Goal: Use online tool/utility: Utilize a website feature to perform a specific function

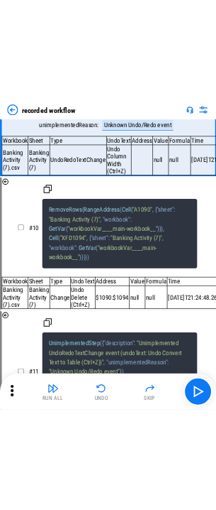
scroll to position [3704, 0]
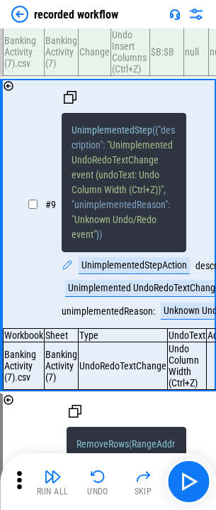
drag, startPoint x: 94, startPoint y: 214, endPoint x: 89, endPoint y: 183, distance: 30.9
click at [89, 183] on span ""Unimplemented UndoRedoTextChange event (undoText: Undo Column Width (Ctrl+Z))"" at bounding box center [124, 167] width 104 height 56
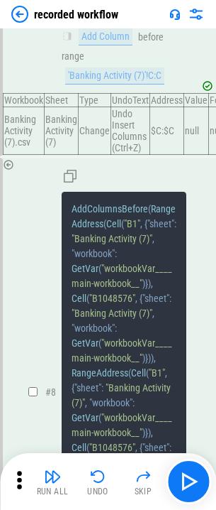
scroll to position [3066, 0]
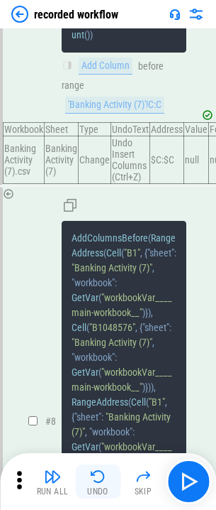
click at [97, 483] on img "button" at bounding box center [97, 476] width 17 height 17
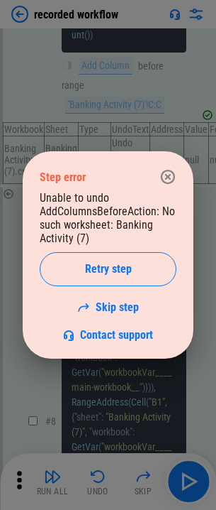
click at [110, 306] on link "Skip step" at bounding box center [108, 306] width 62 height 13
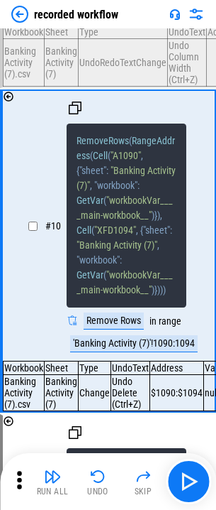
scroll to position [4028, 0]
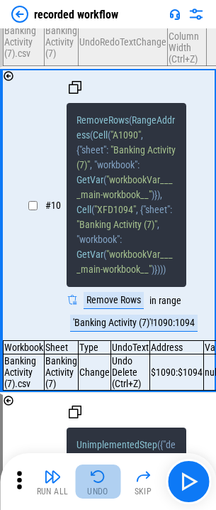
click at [97, 478] on img "button" at bounding box center [97, 476] width 17 height 17
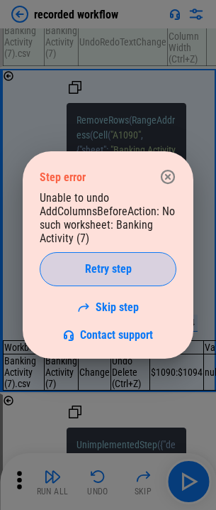
click at [123, 266] on span "Retry step" at bounding box center [108, 268] width 47 height 11
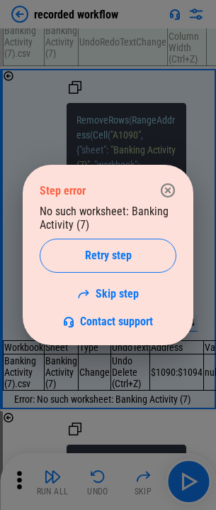
click at [123, 266] on button "Retry step" at bounding box center [108, 255] width 137 height 34
click at [167, 190] on icon "button" at bounding box center [168, 190] width 14 height 14
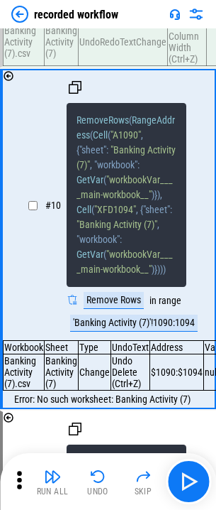
click at [18, 18] on img at bounding box center [19, 14] width 17 height 17
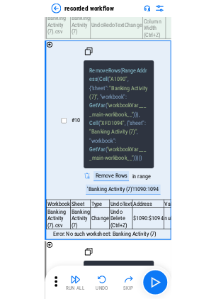
scroll to position [0, 0]
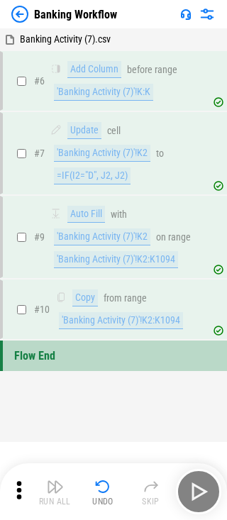
click at [23, 13] on img at bounding box center [19, 14] width 17 height 17
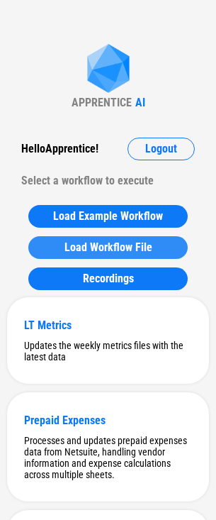
click at [105, 243] on span "Load Workflow File" at bounding box center [109, 247] width 88 height 11
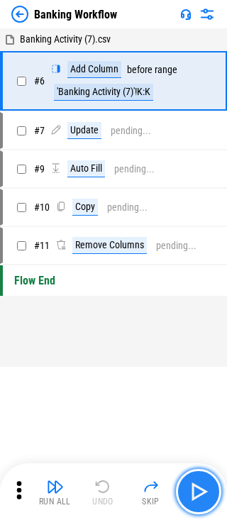
click at [198, 492] on img "button" at bounding box center [198, 491] width 23 height 23
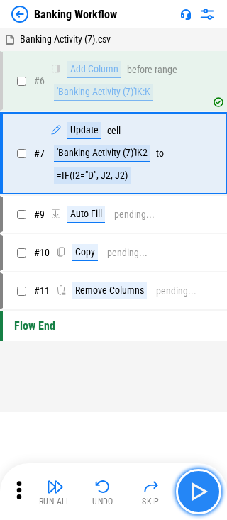
click at [198, 492] on img "button" at bounding box center [198, 491] width 23 height 23
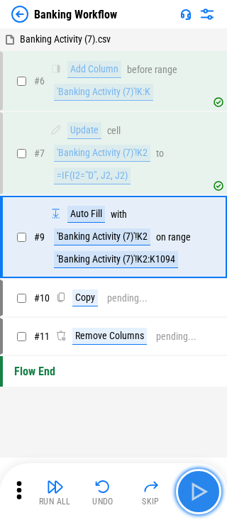
click at [198, 492] on img "button" at bounding box center [198, 491] width 23 height 23
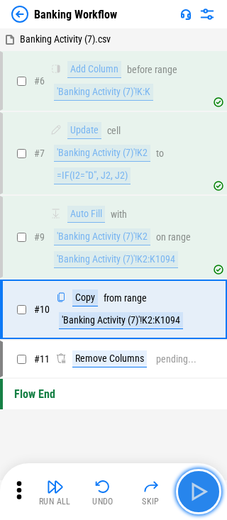
click at [198, 492] on img "button" at bounding box center [198, 491] width 23 height 23
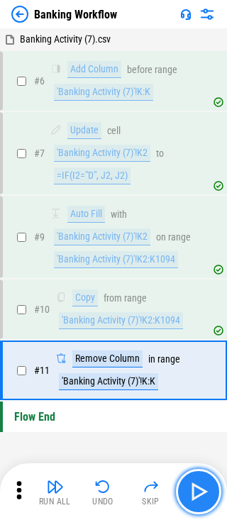
click at [198, 492] on img "button" at bounding box center [198, 491] width 23 height 23
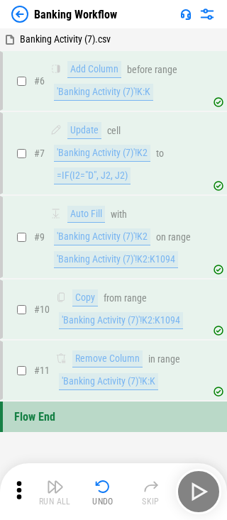
click at [21, 14] on img at bounding box center [19, 14] width 17 height 17
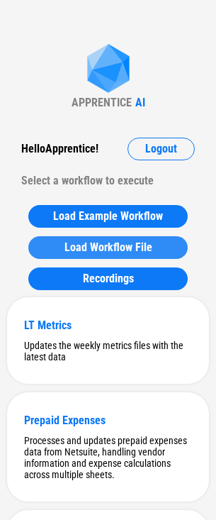
click at [94, 236] on button "Load Workflow File" at bounding box center [108, 247] width 160 height 23
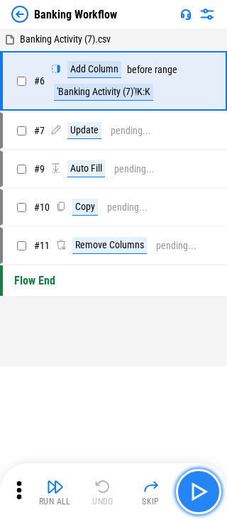
click at [199, 483] on img "button" at bounding box center [198, 491] width 23 height 23
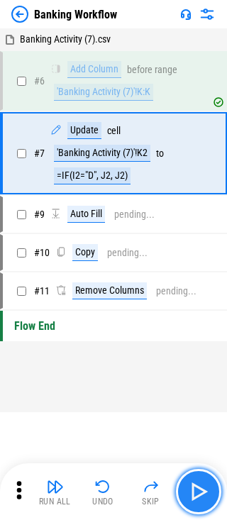
click at [199, 483] on img "button" at bounding box center [198, 491] width 23 height 23
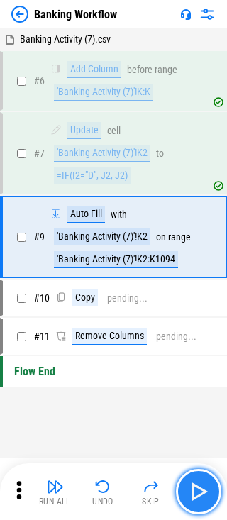
click at [199, 483] on img "button" at bounding box center [198, 491] width 23 height 23
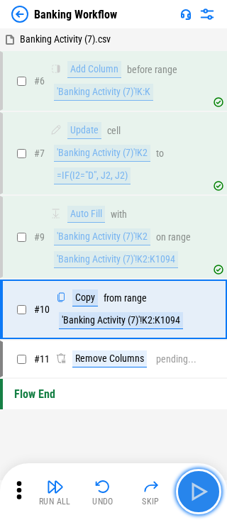
click at [199, 483] on img "button" at bounding box center [198, 491] width 23 height 23
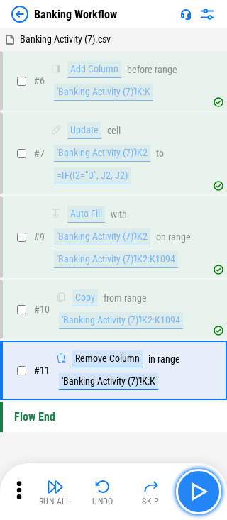
click at [199, 483] on img "button" at bounding box center [198, 491] width 23 height 23
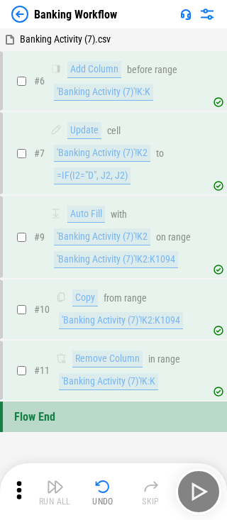
click at [28, 17] on div "Banking Workflow" at bounding box center [64, 14] width 106 height 17
click at [23, 14] on img at bounding box center [19, 14] width 17 height 17
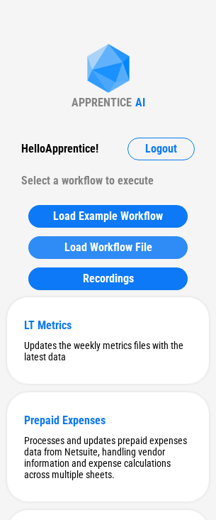
click at [110, 244] on span "Load Workflow File" at bounding box center [109, 247] width 88 height 11
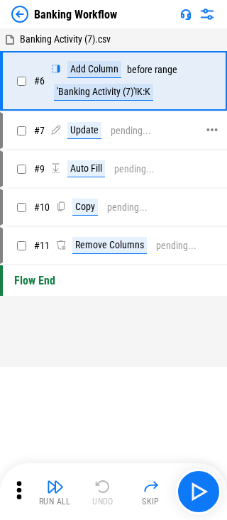
click at [16, 133] on div "# 7 Update pending..." at bounding box center [107, 131] width 209 height 34
click at [209, 133] on icon at bounding box center [212, 129] width 13 height 13
drag, startPoint x: 25, startPoint y: 136, endPoint x: 214, endPoint y: 145, distance: 189.0
click at [214, 145] on div at bounding box center [212, 131] width 13 height 34
click at [226, 133] on div "# 7 Update pending..." at bounding box center [113, 130] width 227 height 37
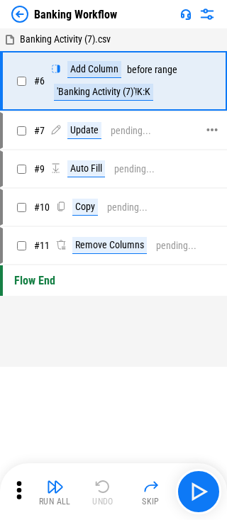
click at [204, 129] on div "# 7 Update pending..." at bounding box center [107, 131] width 209 height 34
click at [211, 128] on icon at bounding box center [212, 129] width 13 height 13
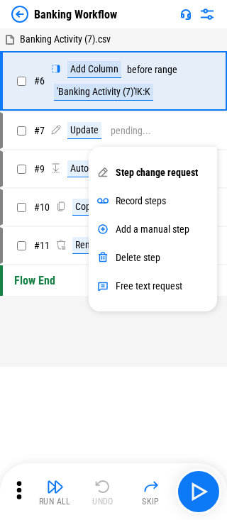
click at [98, 175] on icon at bounding box center [102, 172] width 11 height 11
click at [160, 297] on div "Free text request" at bounding box center [153, 286] width 128 height 28
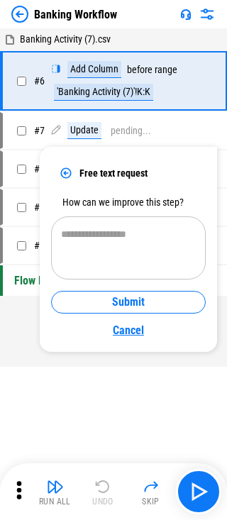
click at [130, 331] on link "Cancel" at bounding box center [128, 329] width 155 height 21
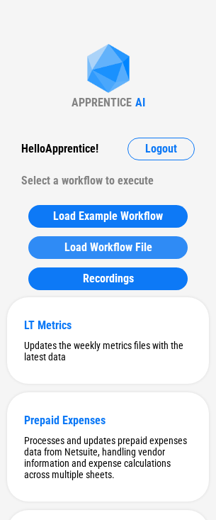
click at [102, 243] on span "Load Workflow File" at bounding box center [109, 247] width 88 height 11
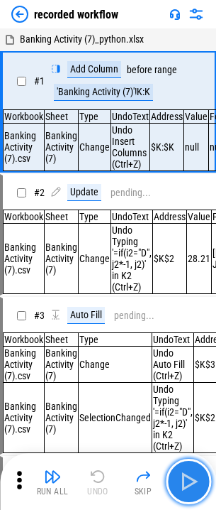
click at [204, 476] on button "button" at bounding box center [188, 480] width 45 height 45
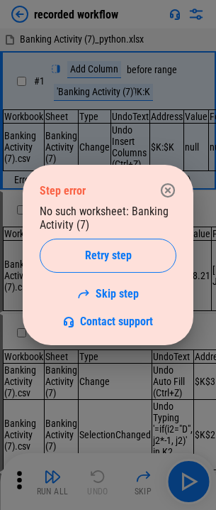
click at [172, 183] on icon "button" at bounding box center [168, 190] width 17 height 17
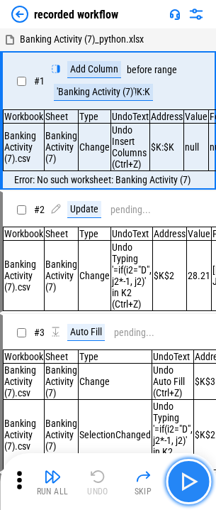
click at [188, 481] on img "button" at bounding box center [188, 481] width 23 height 23
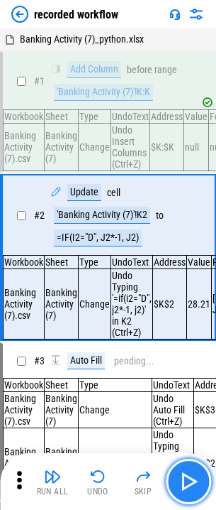
click at [188, 481] on img "button" at bounding box center [188, 481] width 23 height 23
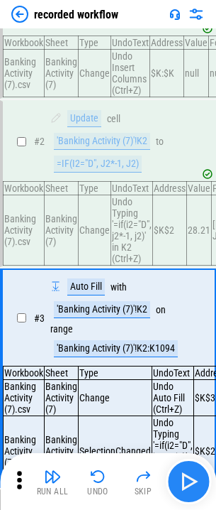
scroll to position [209, 0]
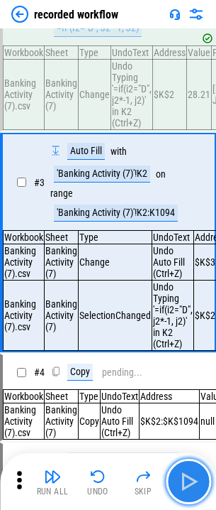
click at [188, 481] on img "button" at bounding box center [188, 481] width 23 height 23
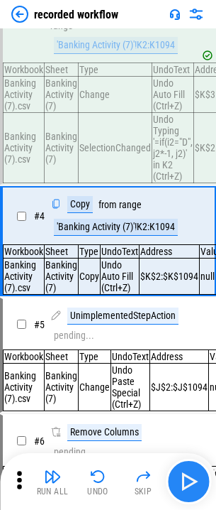
scroll to position [380, 0]
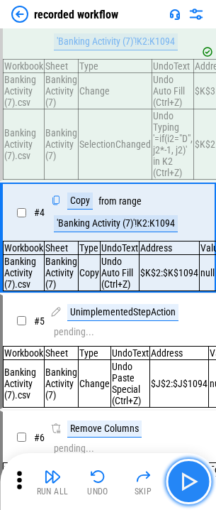
click at [188, 481] on img "button" at bounding box center [188, 481] width 23 height 23
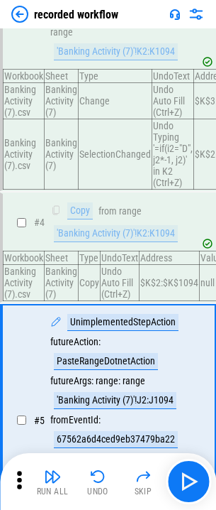
scroll to position [303, 0]
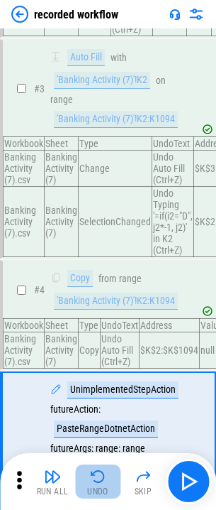
click at [100, 481] on img "button" at bounding box center [97, 476] width 17 height 17
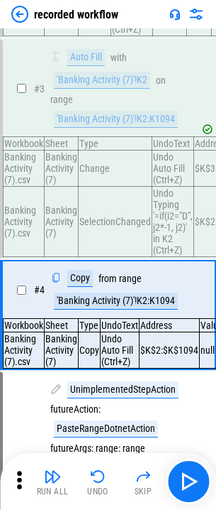
click at [100, 481] on img "button" at bounding box center [97, 476] width 17 height 17
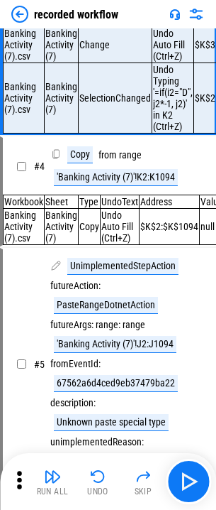
scroll to position [445, 0]
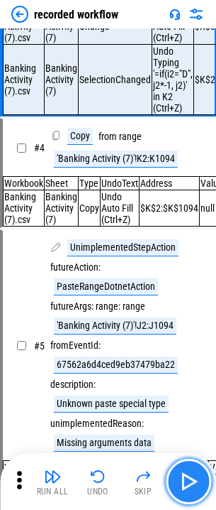
click at [196, 477] on img "button" at bounding box center [188, 481] width 23 height 23
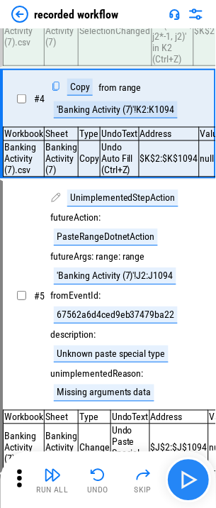
scroll to position [516, 0]
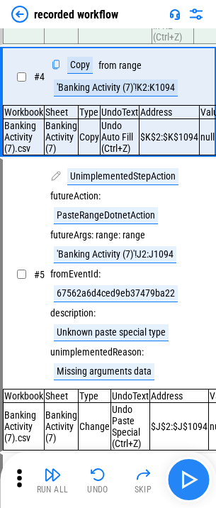
click at [193, 481] on img "button" at bounding box center [188, 479] width 23 height 23
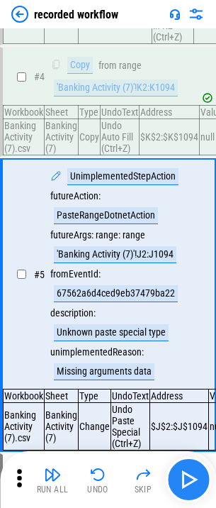
scroll to position [588, 0]
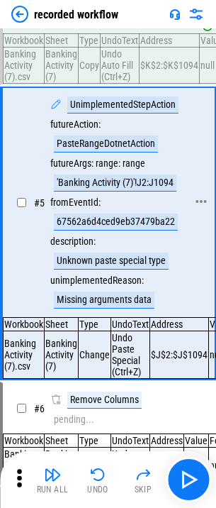
click at [83, 213] on div "UnimplementedStepAction futureAction : PasteRangeDotnetAction futureArgs : rang…" at bounding box center [118, 203] width 136 height 212
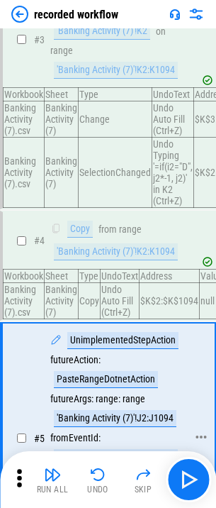
scroll to position [304, 0]
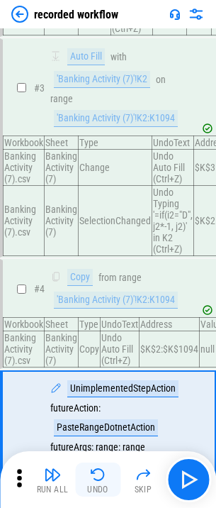
click at [99, 480] on img "button" at bounding box center [97, 474] width 17 height 17
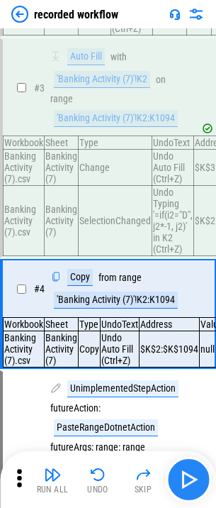
click at [204, 485] on button "button" at bounding box center [188, 479] width 45 height 45
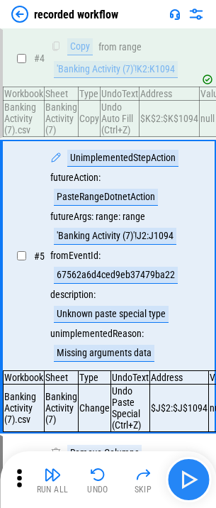
scroll to position [588, 0]
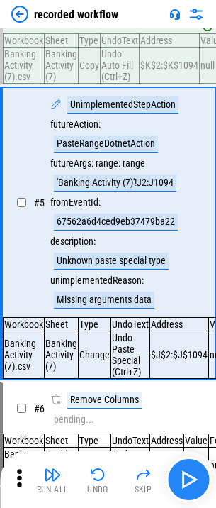
click at [185, 484] on img "button" at bounding box center [188, 479] width 23 height 23
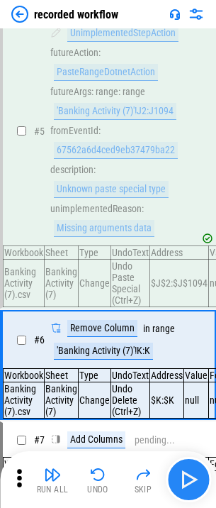
scroll to position [794, 0]
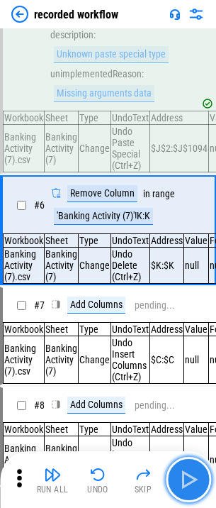
click at [185, 483] on img "button" at bounding box center [188, 479] width 23 height 23
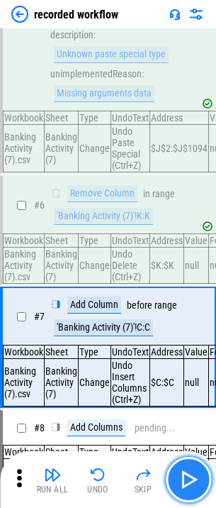
click at [189, 485] on img "button" at bounding box center [188, 479] width 23 height 23
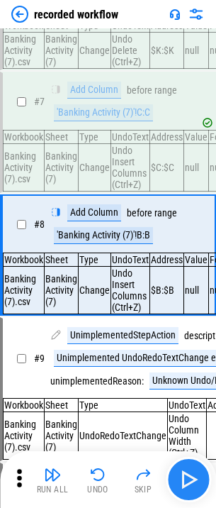
scroll to position [1040, 0]
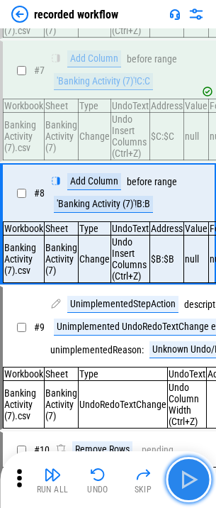
click at [189, 485] on img "button" at bounding box center [188, 479] width 23 height 23
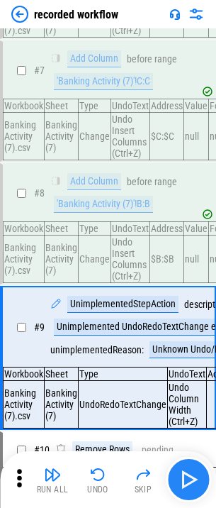
scroll to position [1178, 0]
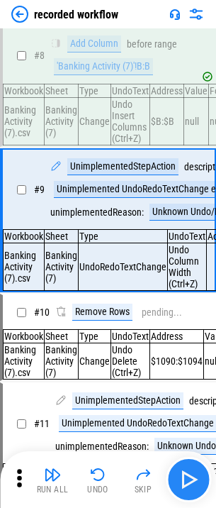
click at [180, 485] on img "button" at bounding box center [188, 479] width 23 height 23
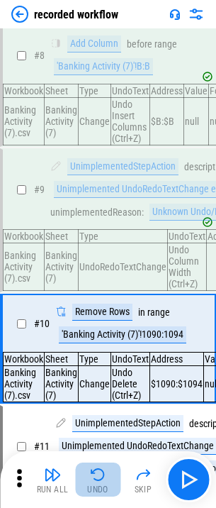
click at [97, 485] on div "Undo" at bounding box center [97, 489] width 21 height 9
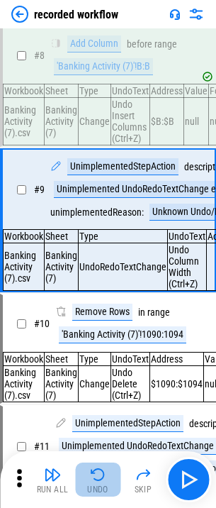
click at [94, 483] on button "Undo" at bounding box center [97, 480] width 45 height 34
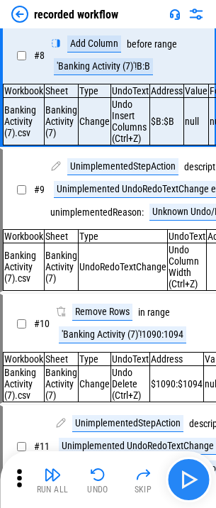
click at [188, 479] on img "button" at bounding box center [188, 479] width 23 height 23
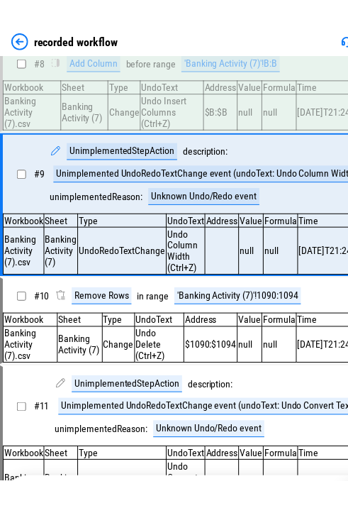
scroll to position [932, 0]
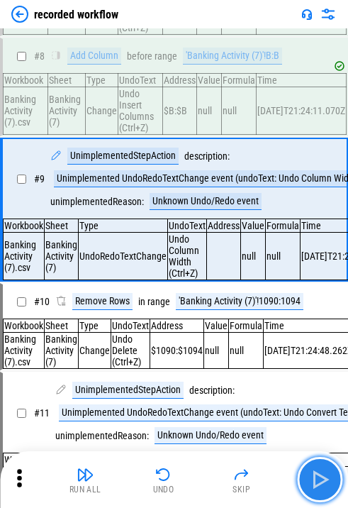
click at [226, 486] on img "button" at bounding box center [320, 479] width 23 height 23
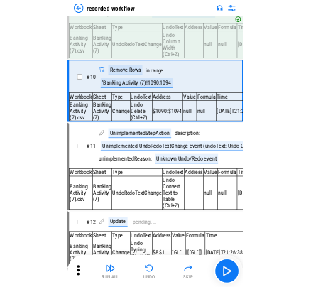
scroll to position [1225, 0]
